Goal: Information Seeking & Learning: Learn about a topic

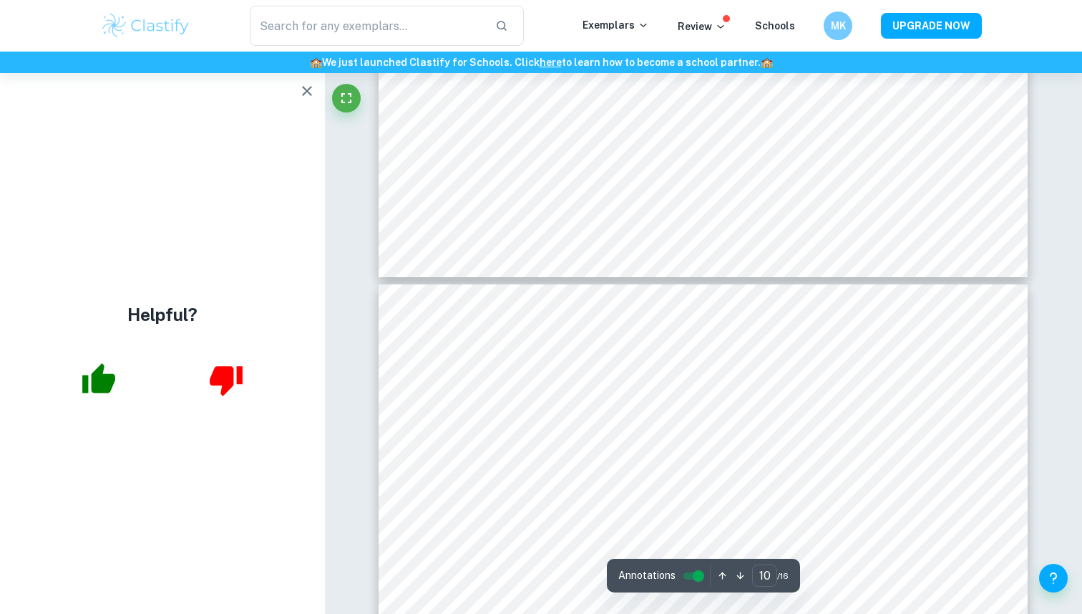
scroll to position [8456, 0]
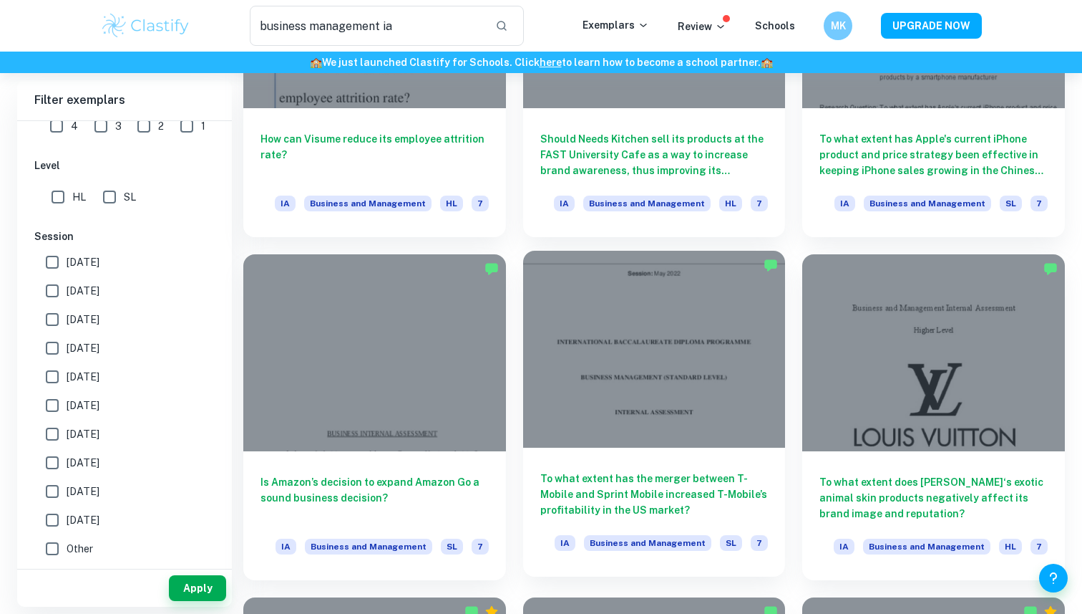
scroll to position [1279, 0]
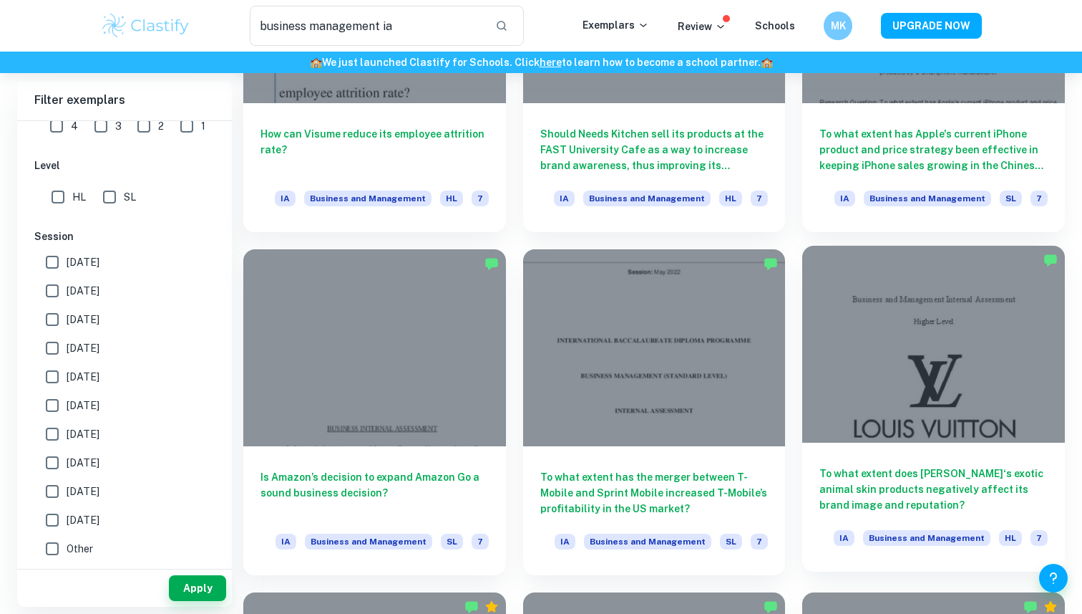
click at [912, 378] on div at bounding box center [934, 344] width 263 height 197
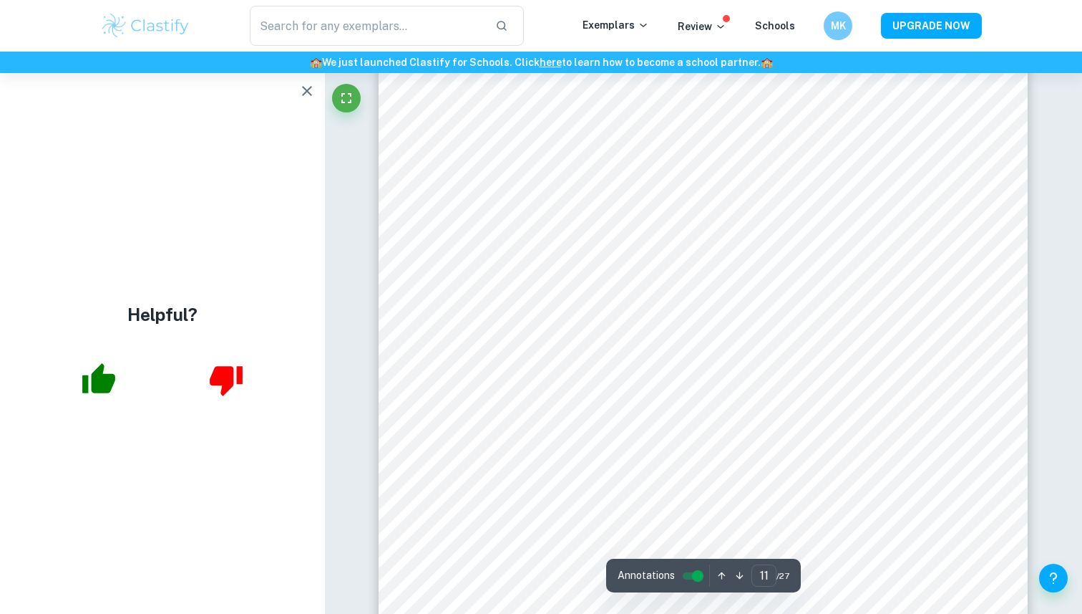
scroll to position [9051, 0]
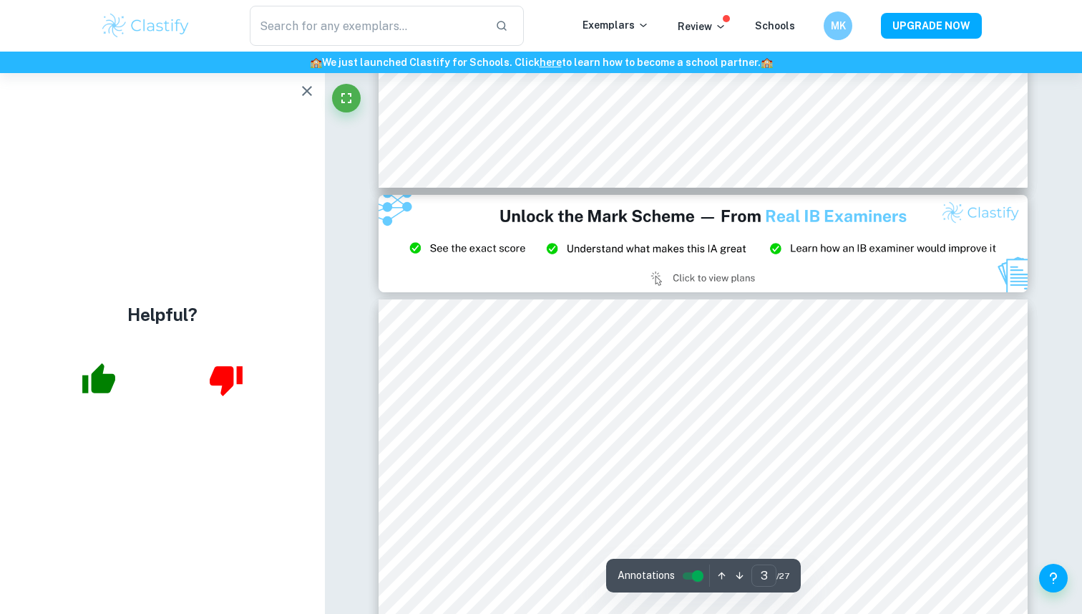
type input "2"
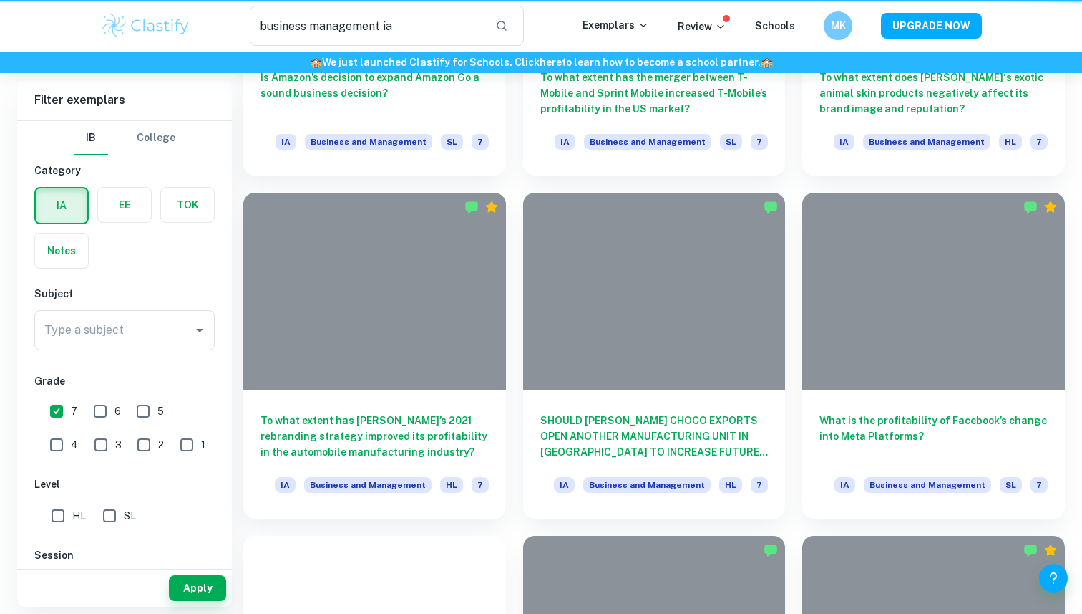
scroll to position [1279, 0]
